Goal: Information Seeking & Learning: Learn about a topic

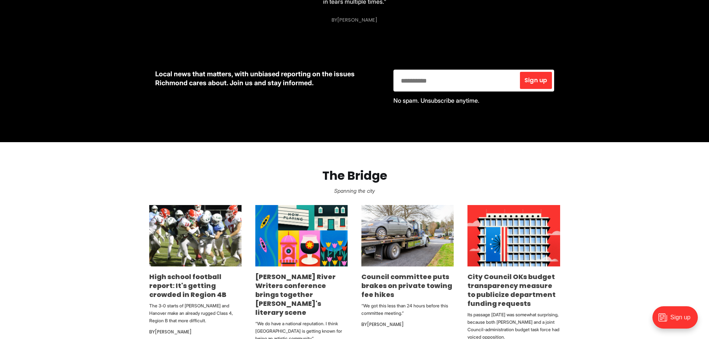
scroll to position [372, 0]
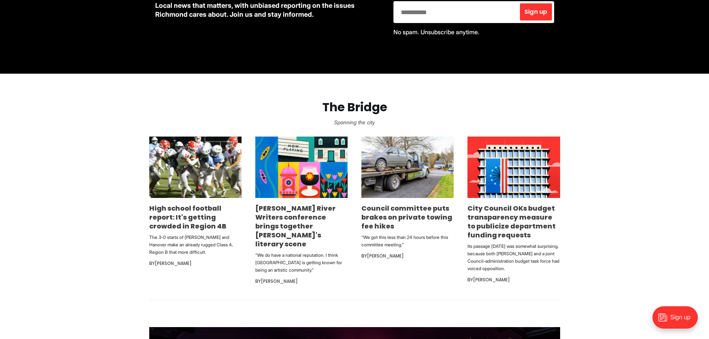
click at [84, 159] on section "The Bridge Spanning the [PERSON_NAME] school football report: It's getting crow…" at bounding box center [354, 187] width 709 height 227
click at [179, 203] on li "High school football report: It's getting crowded in Region 4B The 3-0 starts o…" at bounding box center [195, 211] width 92 height 149
click at [179, 205] on link "High school football report: It's getting crowded in Region 4B" at bounding box center [187, 217] width 77 height 27
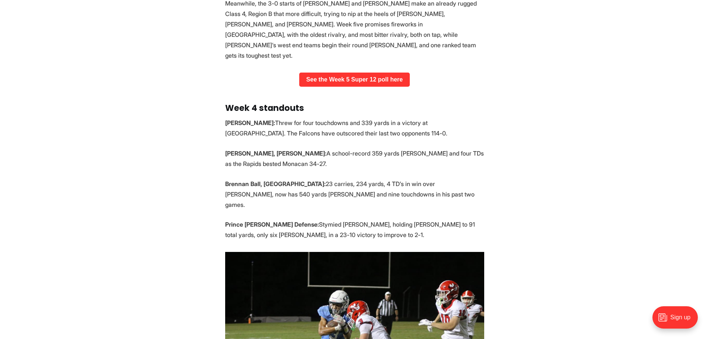
scroll to position [372, 0]
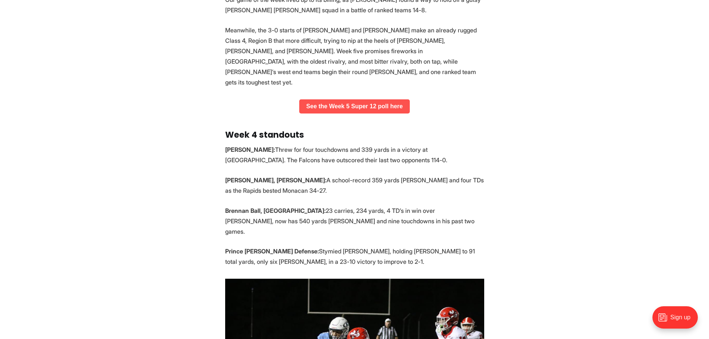
click at [361, 99] on link "See the Week 5 Super 12 poll here" at bounding box center [354, 106] width 111 height 14
